Goal: Communication & Community: Share content

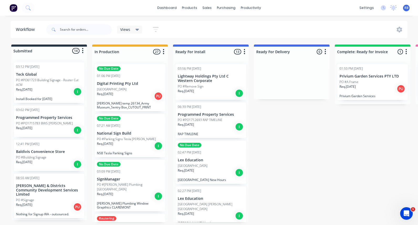
scroll to position [343, 0]
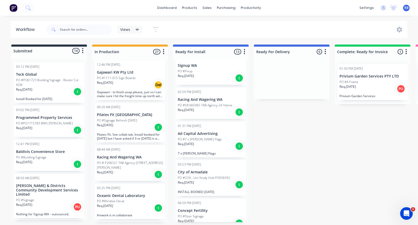
click at [32, 90] on p "Req. [DATE]" at bounding box center [24, 89] width 16 height 5
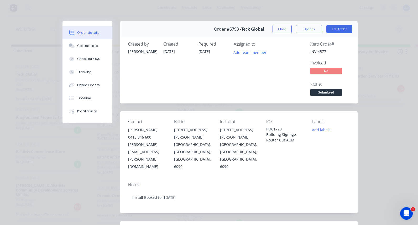
scroll to position [0, 0]
click at [278, 32] on button "Close" at bounding box center [281, 29] width 19 height 8
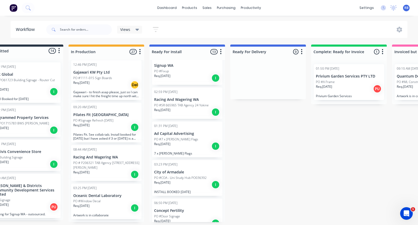
scroll to position [0, 28]
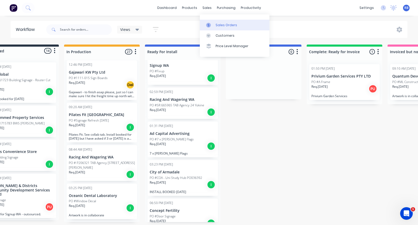
click at [218, 24] on div "Sales Orders" at bounding box center [226, 25] width 22 height 5
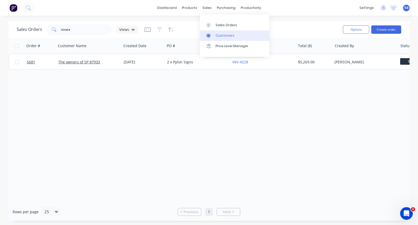
click at [222, 35] on div "Customers" at bounding box center [224, 35] width 19 height 5
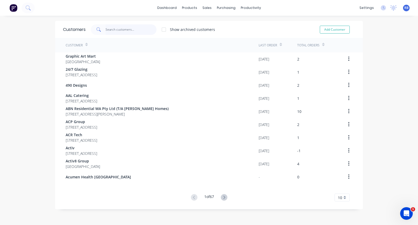
click at [121, 30] on input "text" at bounding box center [130, 29] width 51 height 10
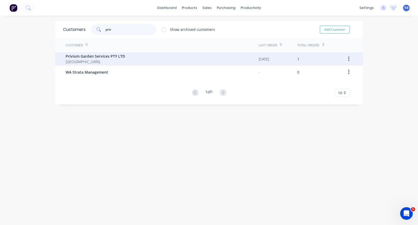
type input "priv"
click at [112, 57] on span "Privium Garden Services PTY LTD" at bounding box center [95, 57] width 59 height 6
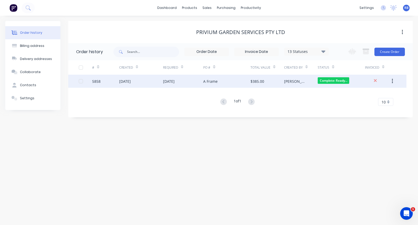
click at [125, 83] on div "[DATE]" at bounding box center [125, 82] width 12 height 6
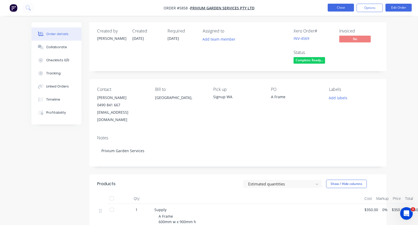
click at [338, 8] on button "Close" at bounding box center [340, 8] width 26 height 8
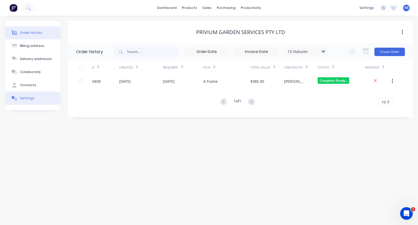
click at [30, 99] on div "Settings" at bounding box center [27, 98] width 14 height 5
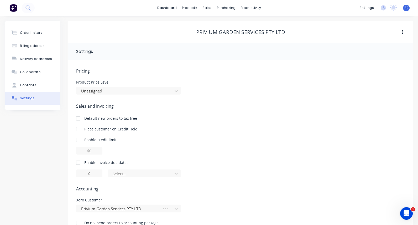
click at [79, 161] on div at bounding box center [78, 163] width 10 height 10
drag, startPoint x: 97, startPoint y: 173, endPoint x: 75, endPoint y: 173, distance: 22.0
click at [75, 173] on div "Pricing Product Price Level Unassigned Sales and Invoicing Default new orders t…" at bounding box center [240, 147] width 344 height 174
type input "7"
click at [131, 171] on div at bounding box center [141, 174] width 58 height 7
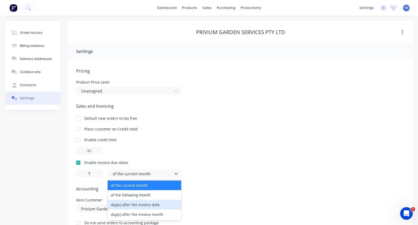
click at [129, 204] on div "day(s) after the invoice date" at bounding box center [144, 205] width 73 height 10
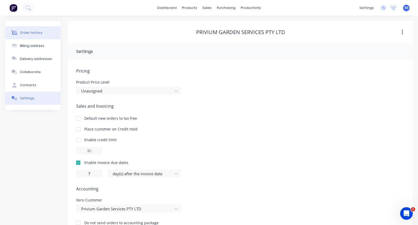
click at [24, 33] on div "Order history" at bounding box center [31, 32] width 22 height 5
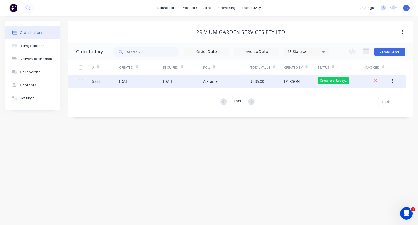
click at [126, 81] on div "[DATE]" at bounding box center [125, 82] width 12 height 6
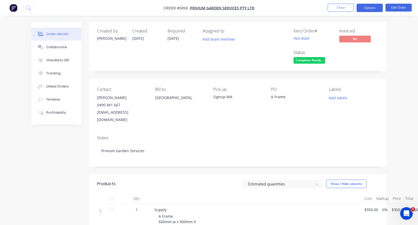
click at [371, 8] on button "Options" at bounding box center [369, 8] width 26 height 8
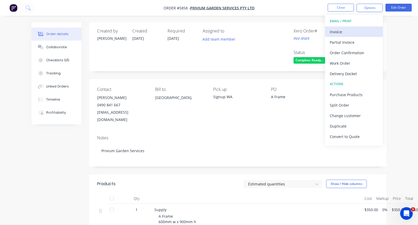
click at [340, 30] on div "Invoice" at bounding box center [353, 32] width 48 height 8
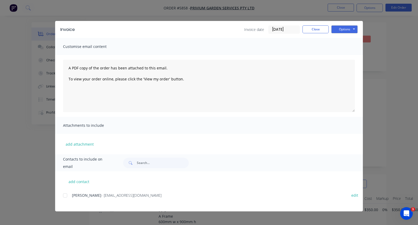
click at [65, 196] on div at bounding box center [65, 195] width 10 height 10
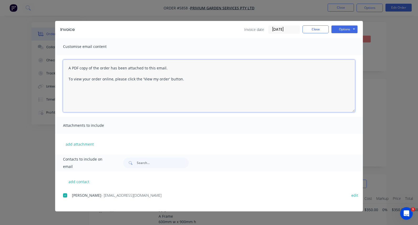
click at [69, 69] on textarea "A PDF copy of the order has been attached to this email. To view your order onl…" at bounding box center [209, 86] width 292 height 52
click at [70, 62] on textarea "A PDF copy of the order has been attached to this email. To view your order onl…" at bounding box center [209, 86] width 292 height 52
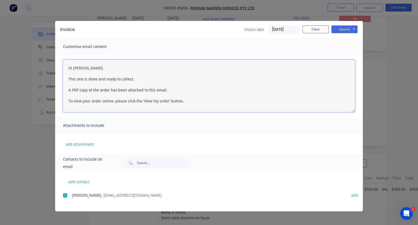
scroll to position [28, 0]
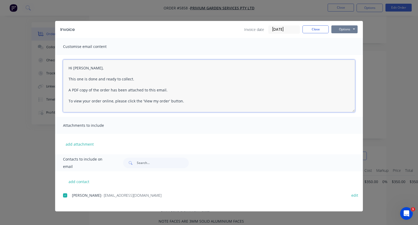
type textarea "Hi [PERSON_NAME], This one is done and ready to collect. A PDF copy of the orde…"
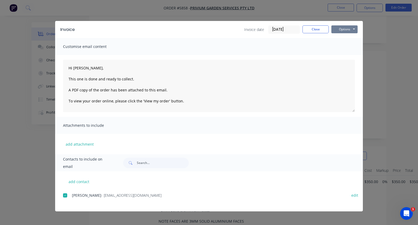
click at [346, 30] on button "Options" at bounding box center [344, 29] width 26 height 8
click at [345, 55] on button "Email" at bounding box center [348, 56] width 34 height 9
